Goal: Task Accomplishment & Management: Manage account settings

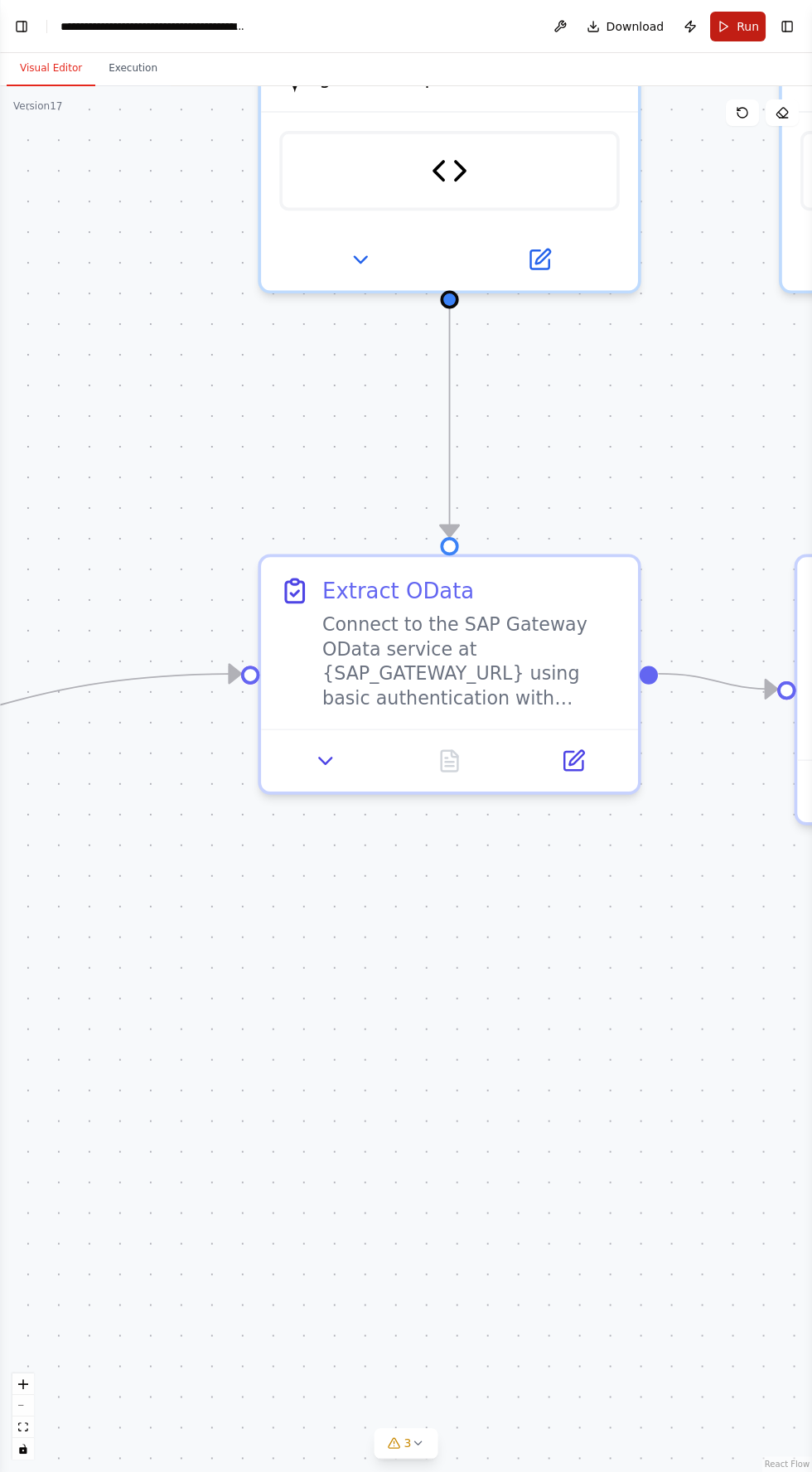
click at [755, 21] on span "Run" at bounding box center [748, 26] width 23 height 17
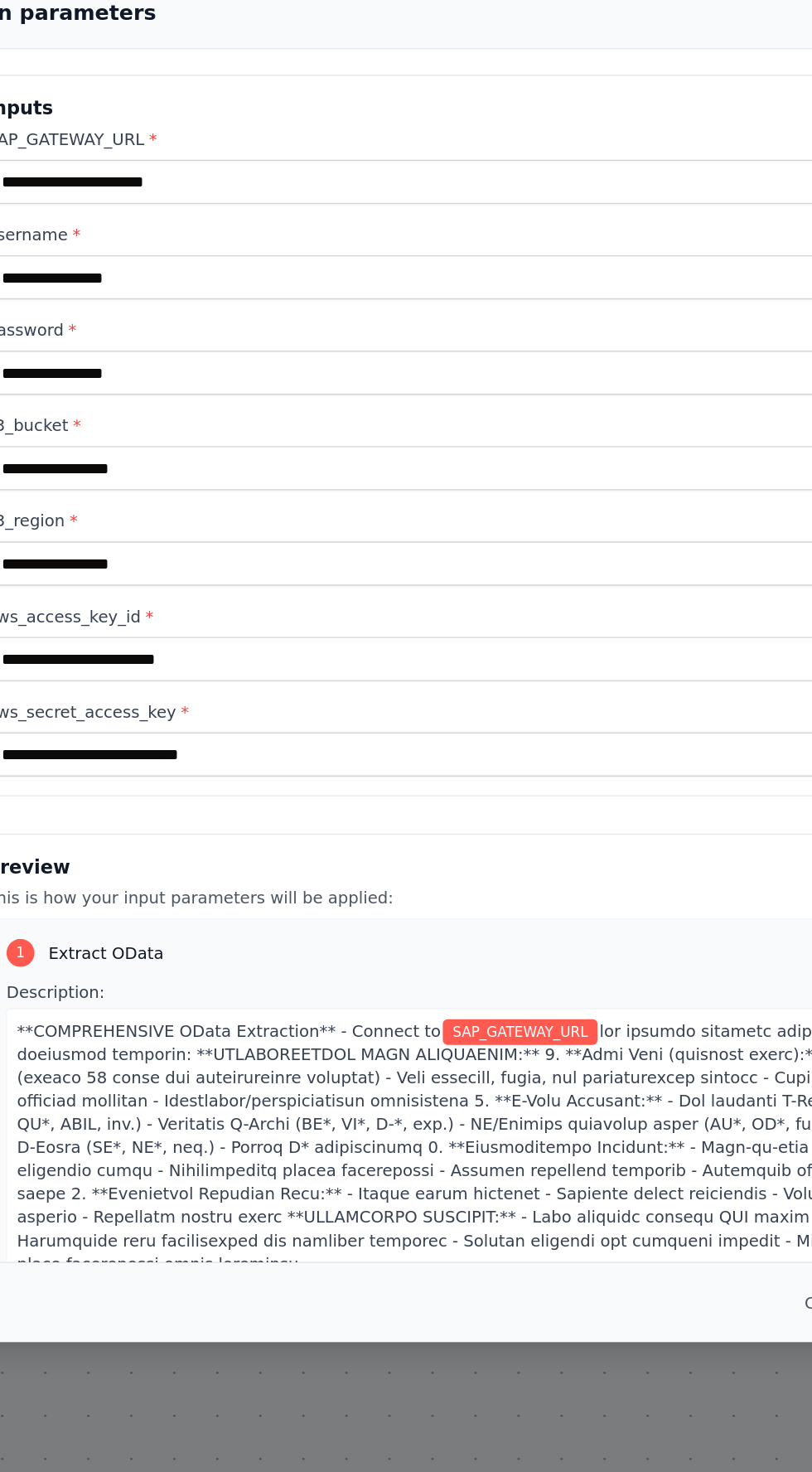
scroll to position [14, 0]
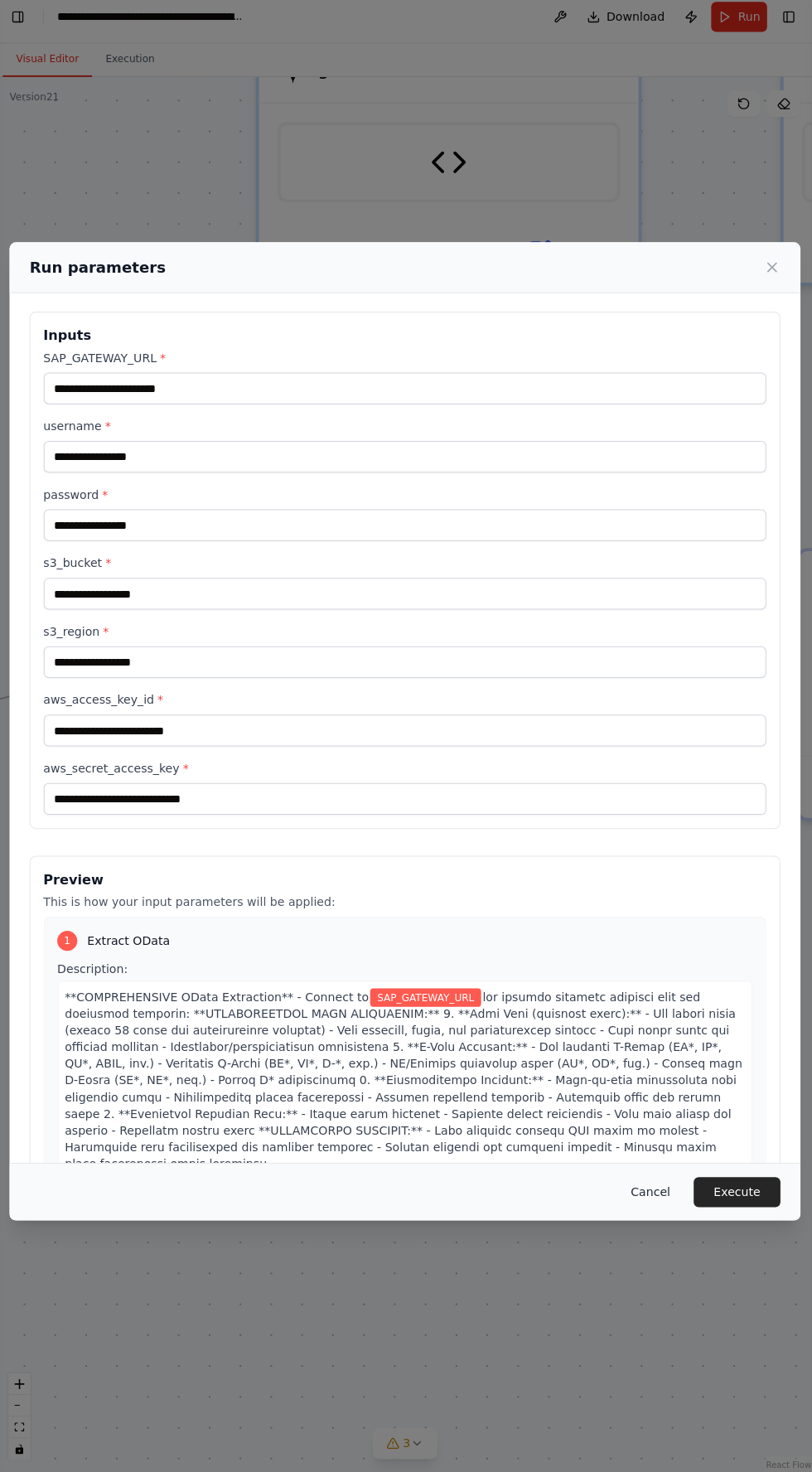
click at [662, 1208] on button "Cancel" at bounding box center [649, 1193] width 65 height 30
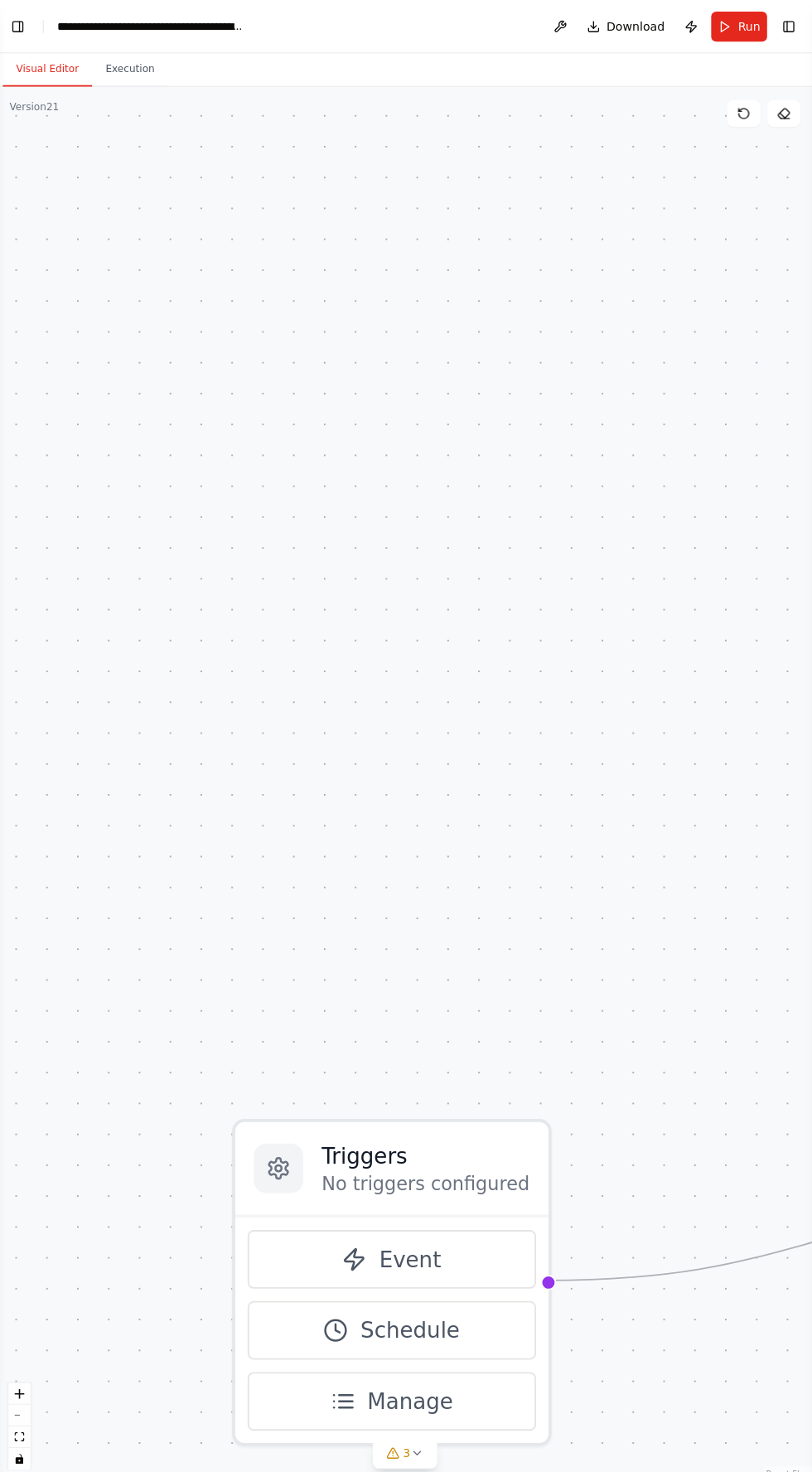
scroll to position [8, 0]
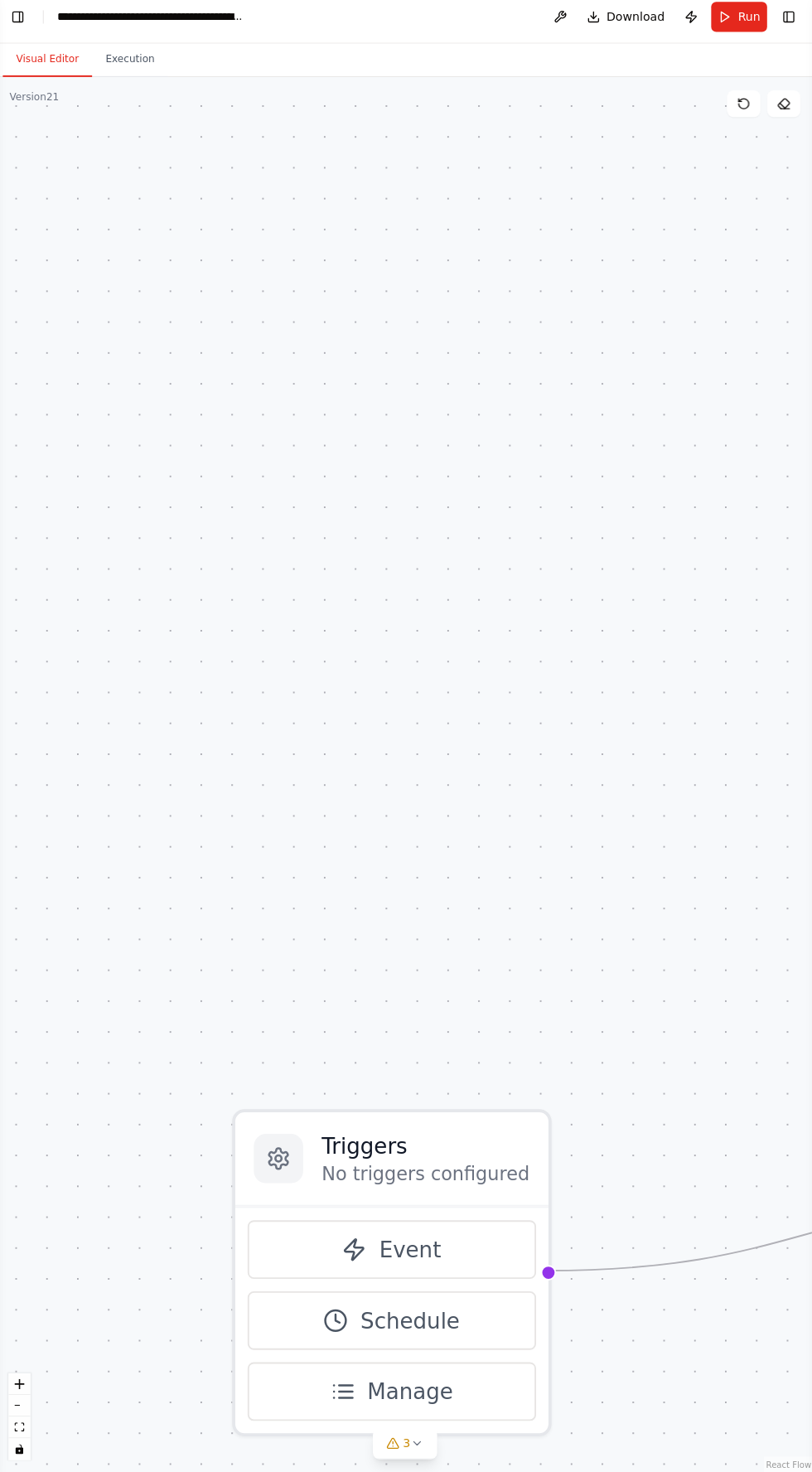
click at [35, 51] on button "Visual Editor" at bounding box center [51, 69] width 89 height 35
click at [24, 18] on button "Toggle Left Sidebar" at bounding box center [21, 26] width 23 height 24
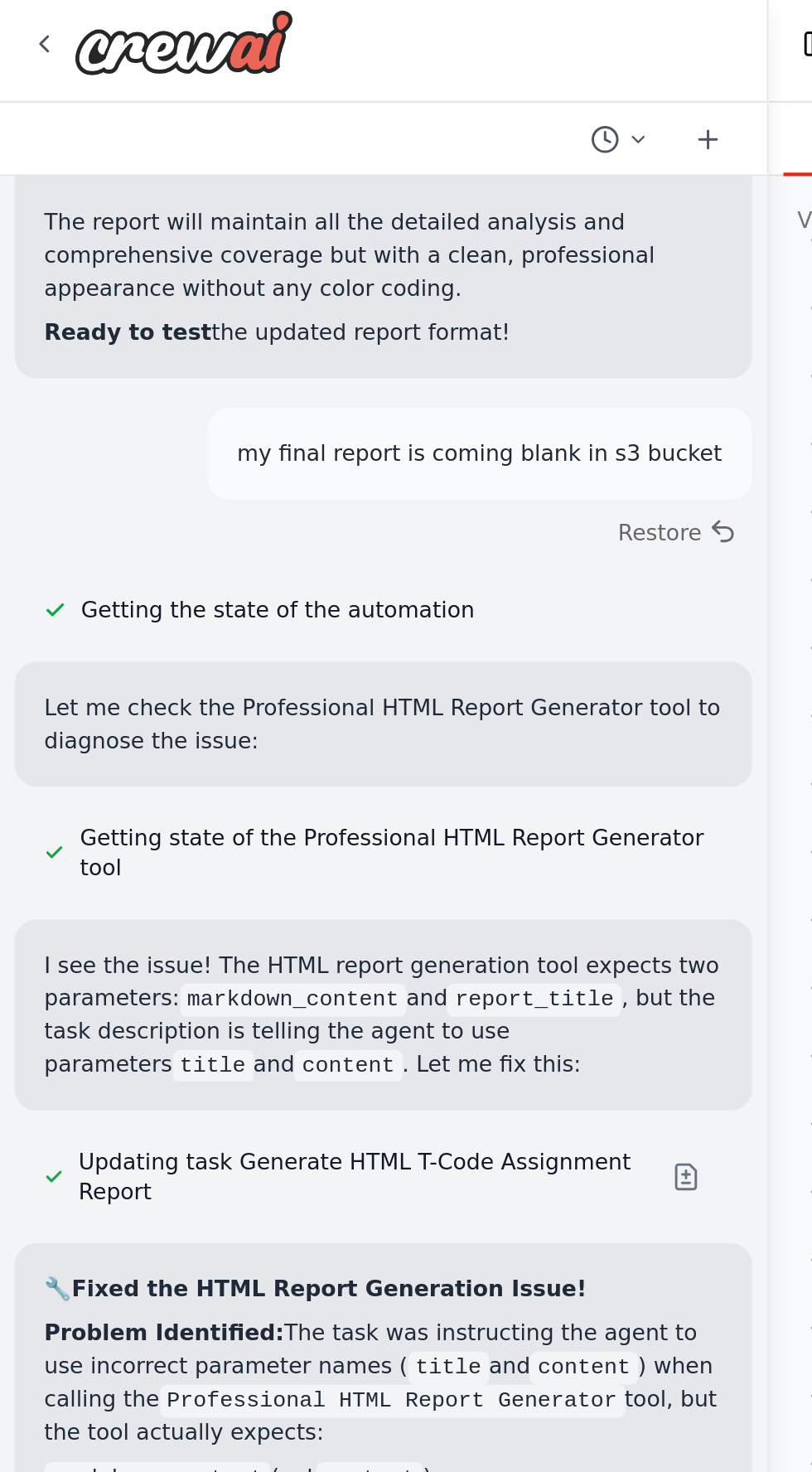
scroll to position [67704, 0]
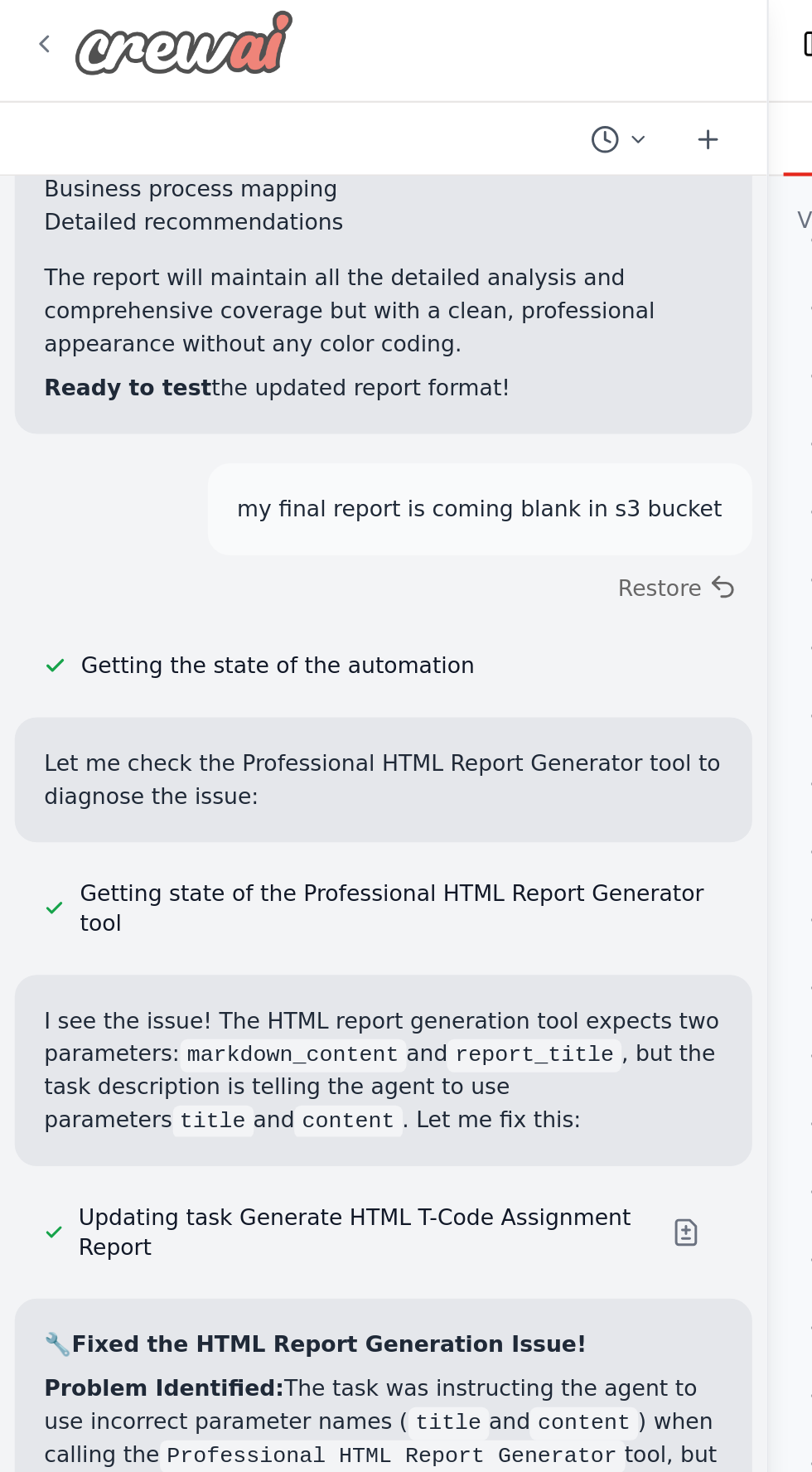
click at [15, 17] on div at bounding box center [72, 25] width 119 height 30
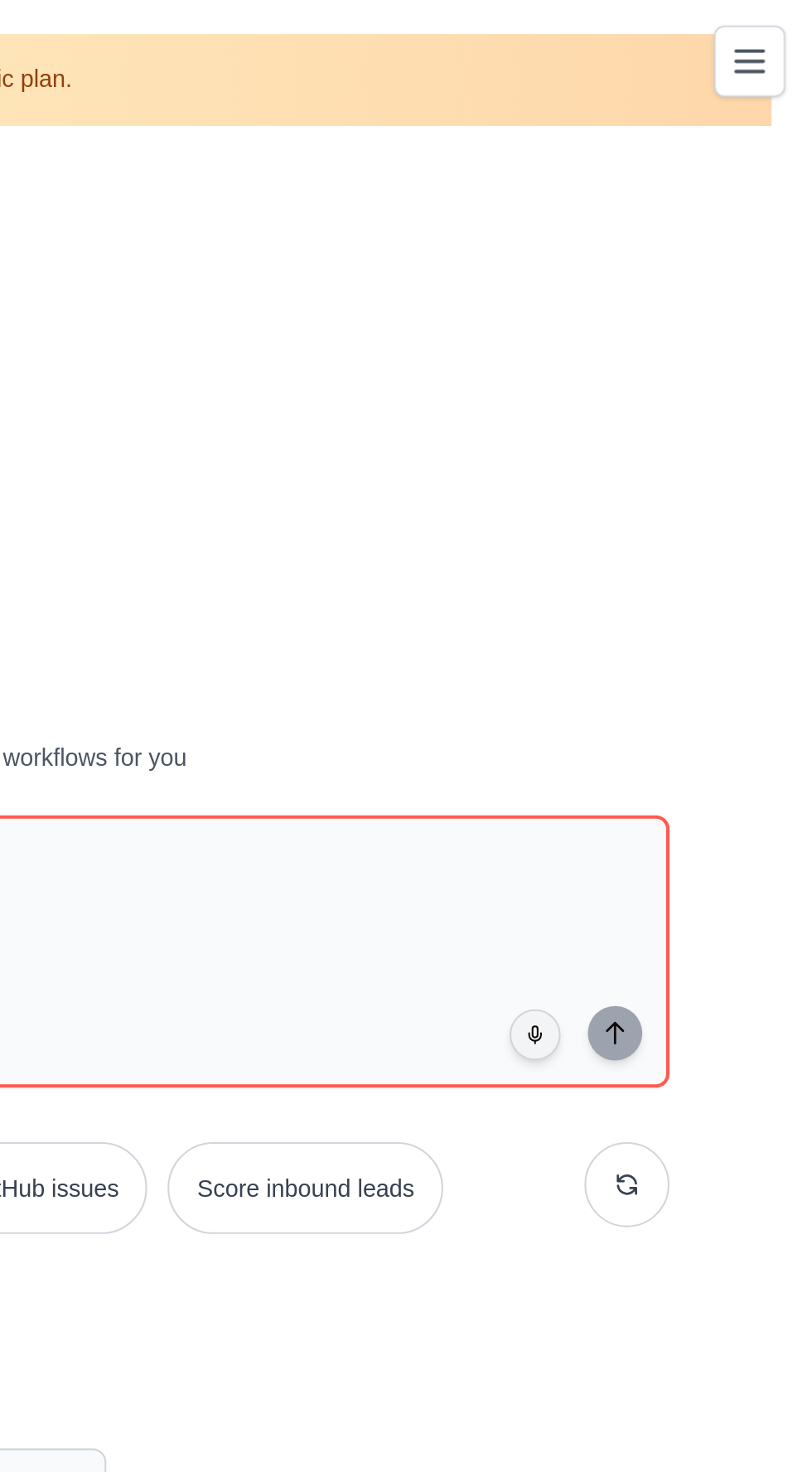
click at [791, 30] on button "Toggle navigation" at bounding box center [782, 30] width 35 height 35
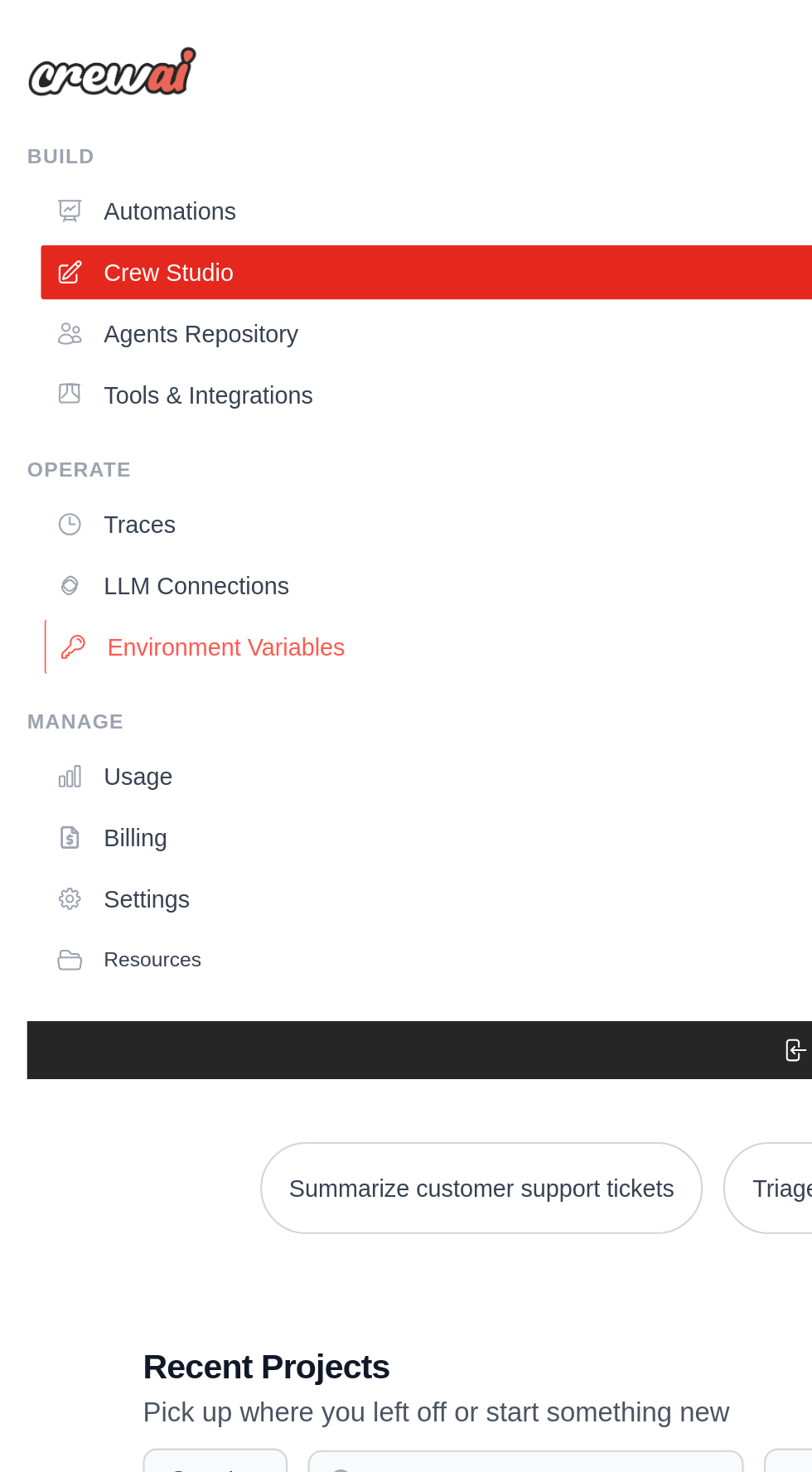
click at [144, 314] on link "Environment Variables" at bounding box center [411, 315] width 778 height 26
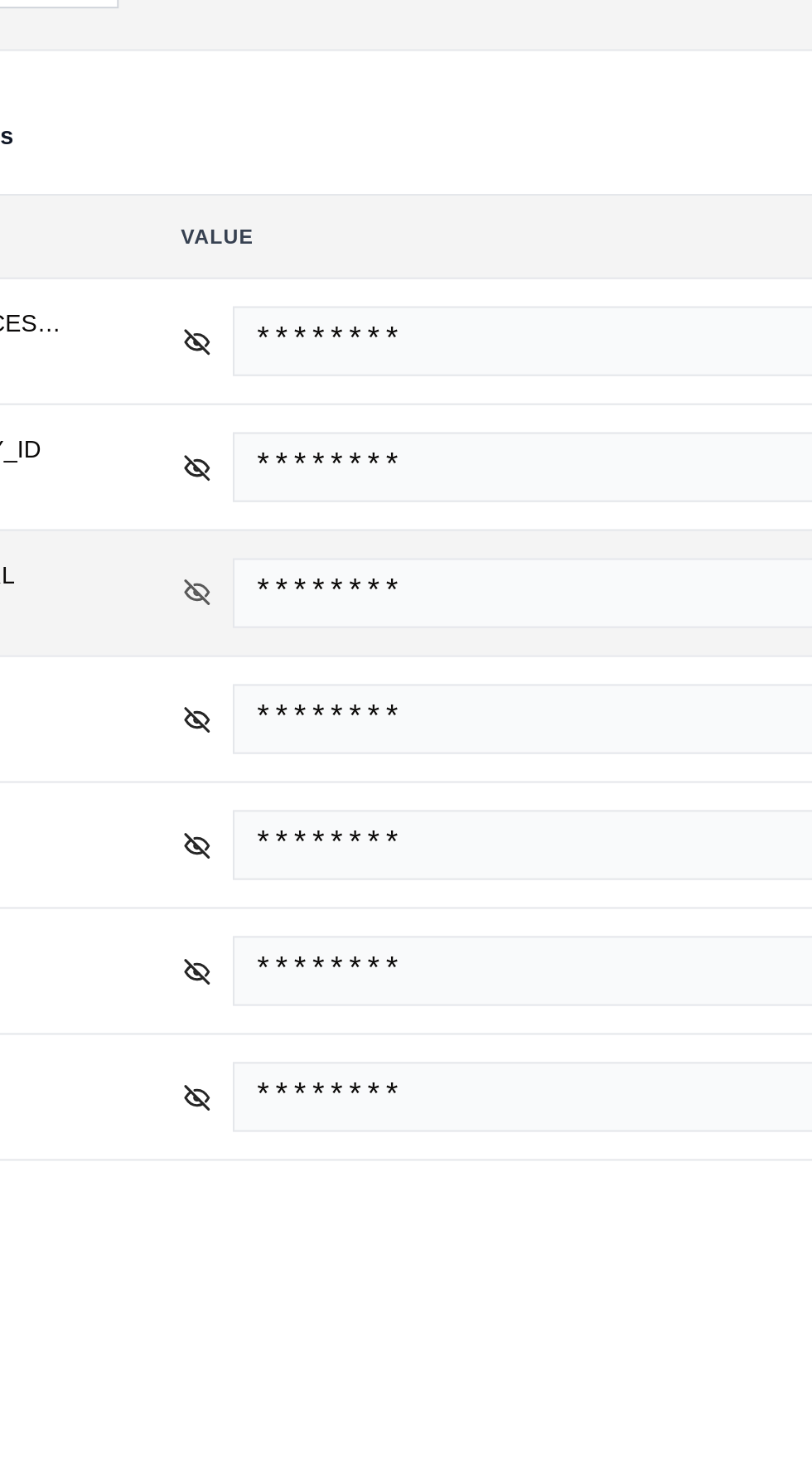
click at [248, 562] on icon at bounding box center [244, 565] width 11 height 8
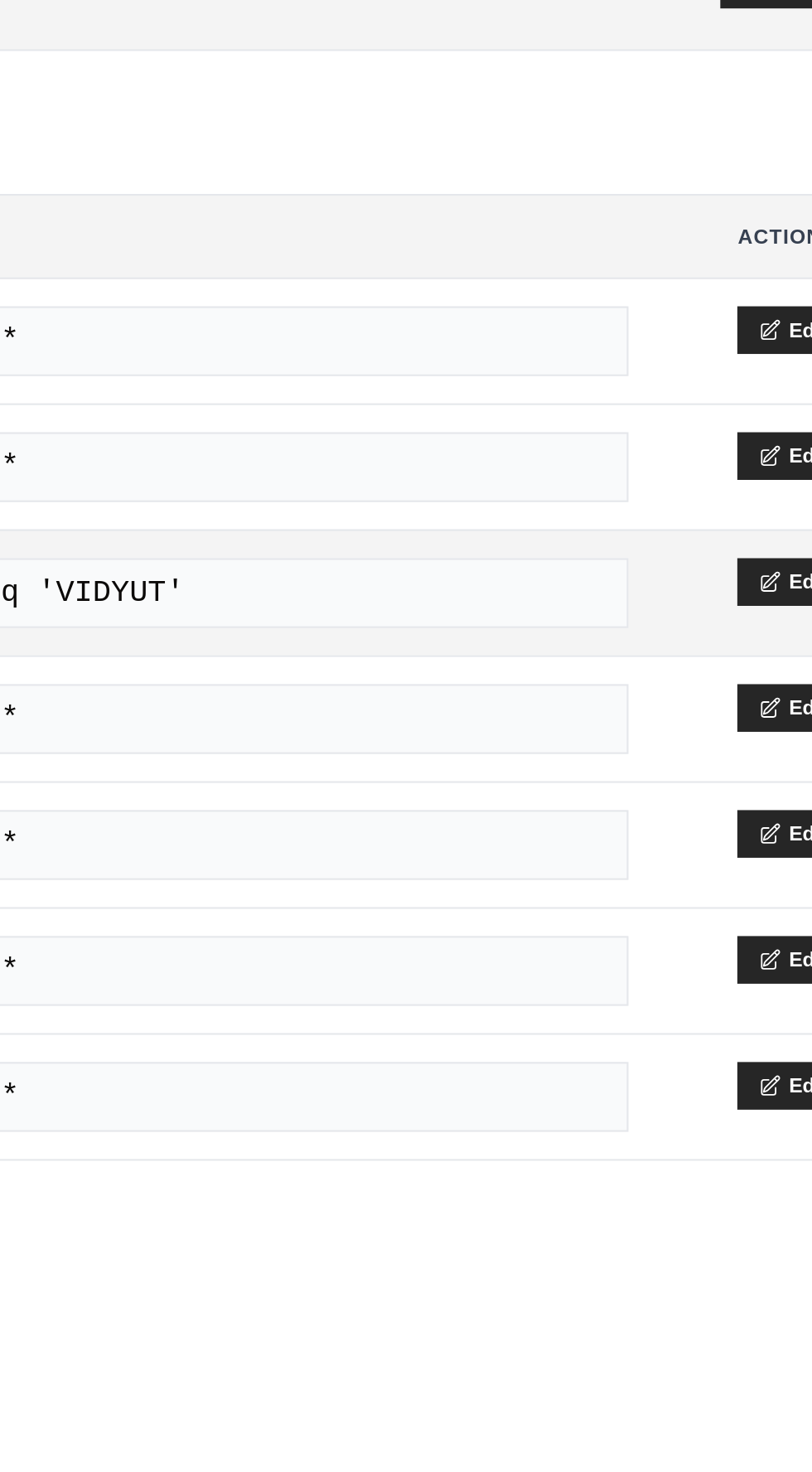
click at [619, 559] on span "[URL] eq 'VIDYUT'" at bounding box center [452, 565] width 379 height 34
click at [587, 556] on span "[URL] eq 'VIDYUT'" at bounding box center [452, 565] width 379 height 34
click at [714, 556] on icon at bounding box center [708, 559] width 11 height 11
